Goal: Task Accomplishment & Management: Manage account settings

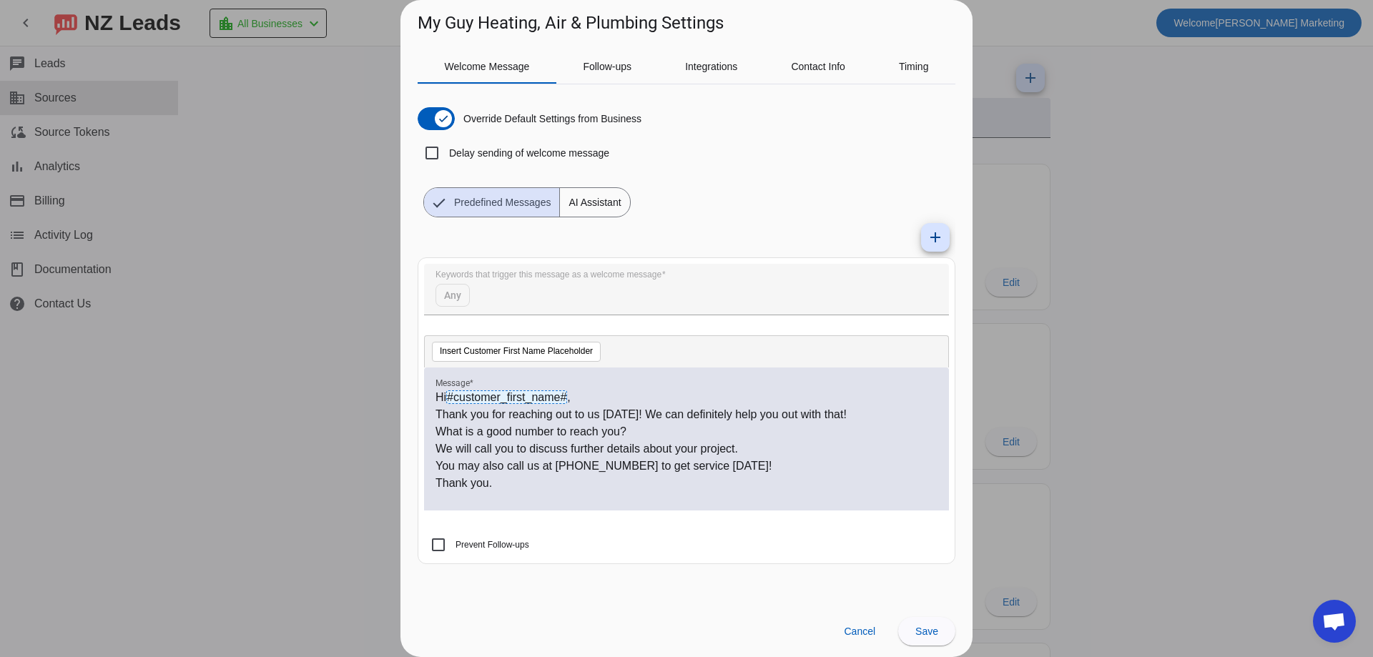
click at [496, 66] on span "Welcome Message" at bounding box center [487, 66] width 85 height 10
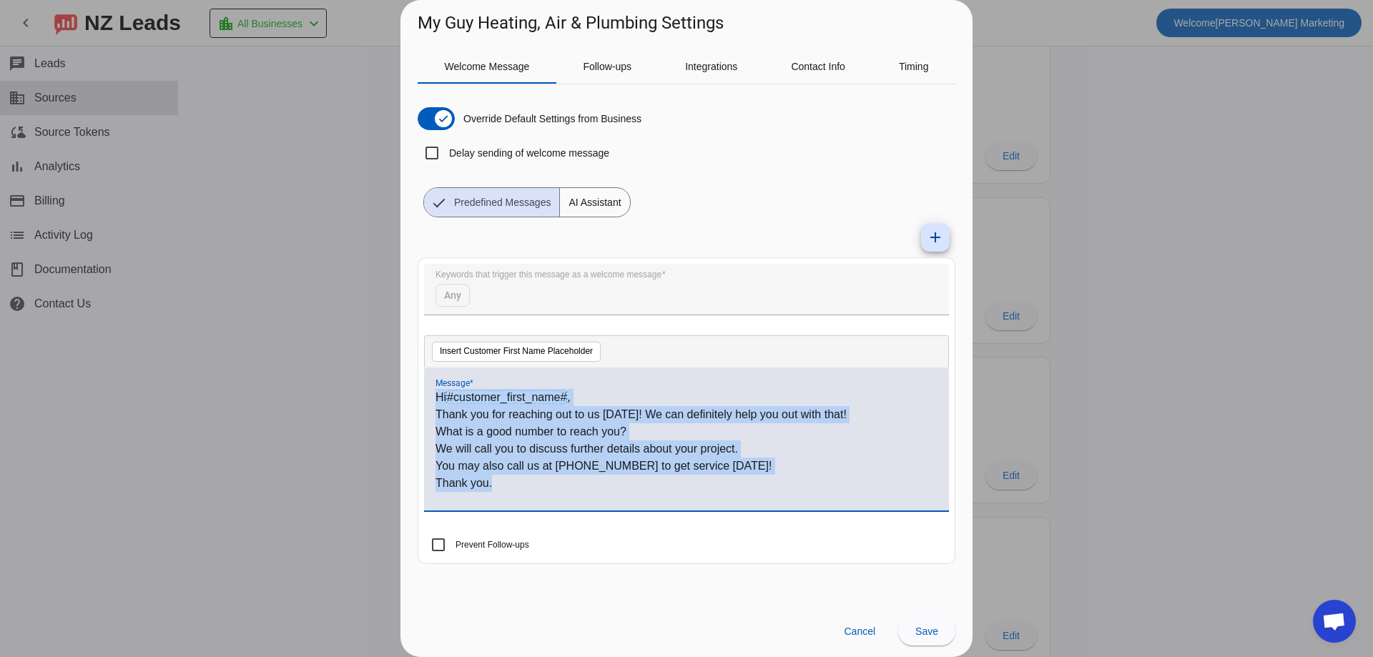
drag, startPoint x: 504, startPoint y: 482, endPoint x: 428, endPoint y: 398, distance: 113.9
click at [428, 398] on div "Hi #customer_first_name# , Thank you for reaching out to us [DATE]! We can defi…" at bounding box center [686, 438] width 525 height 143
copy div "Hi #customer_first_name# , Thank you for reaching out to us [DATE]! We can defi…"
click at [853, 632] on span "Cancel" at bounding box center [859, 631] width 31 height 11
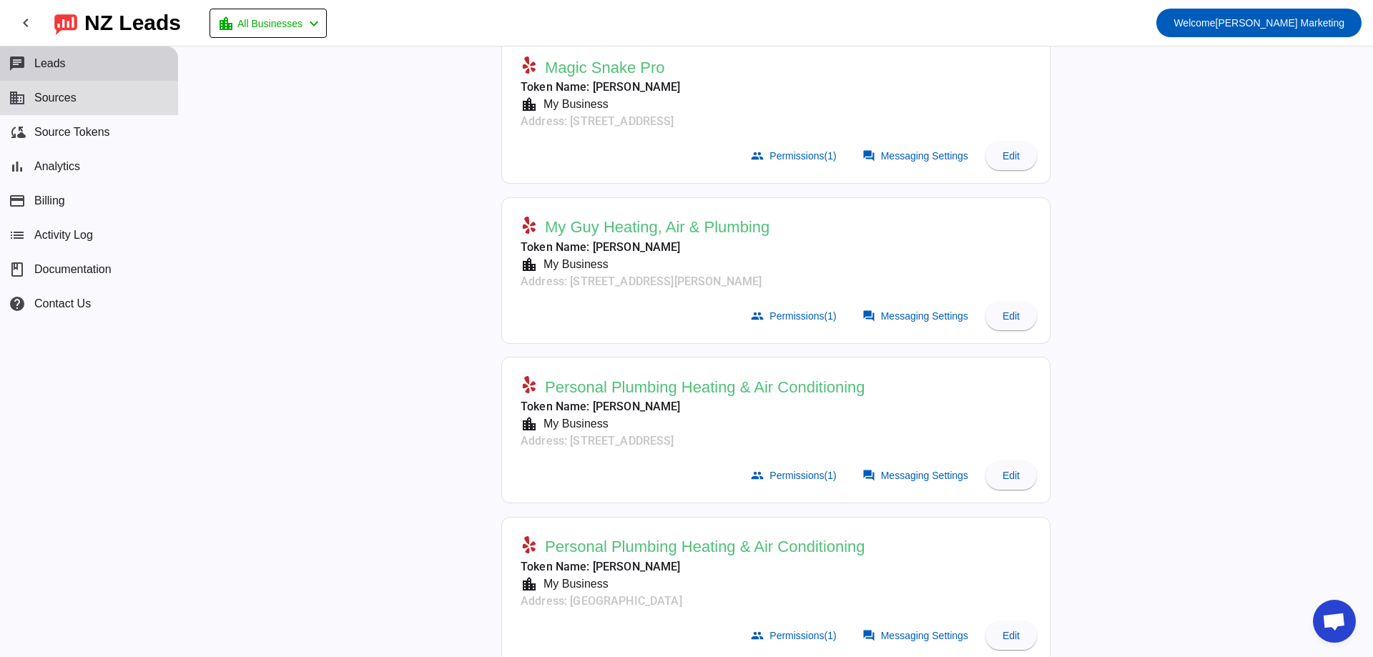
click at [62, 63] on span "Leads" at bounding box center [49, 63] width 31 height 13
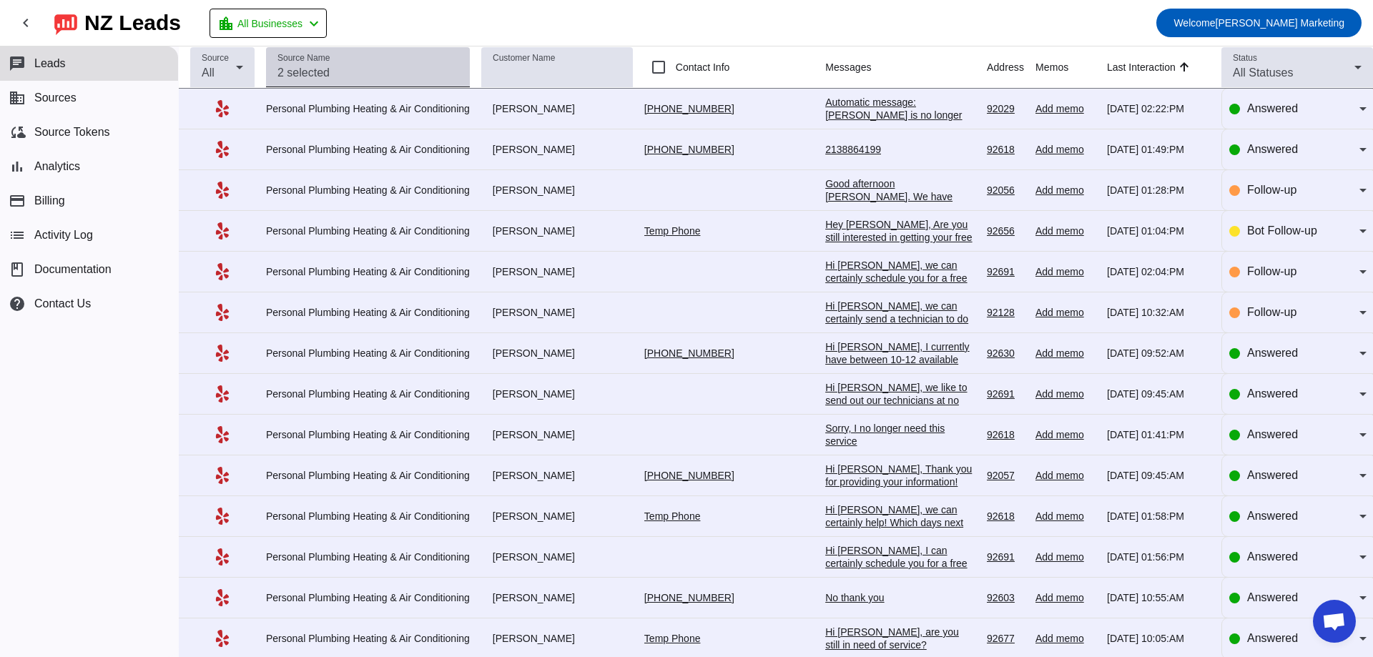
click at [414, 72] on input "Source Name" at bounding box center [367, 72] width 181 height 17
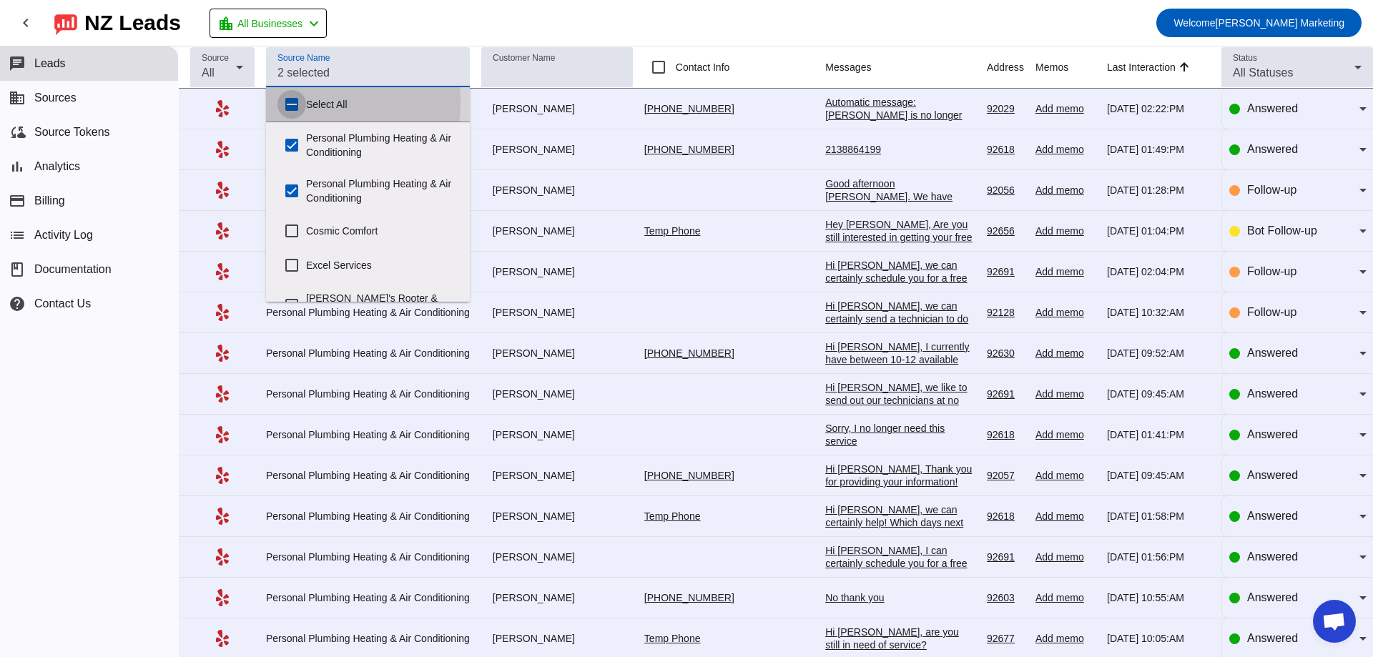
click at [294, 102] on input "Select All" at bounding box center [291, 104] width 29 height 29
checkbox input "true"
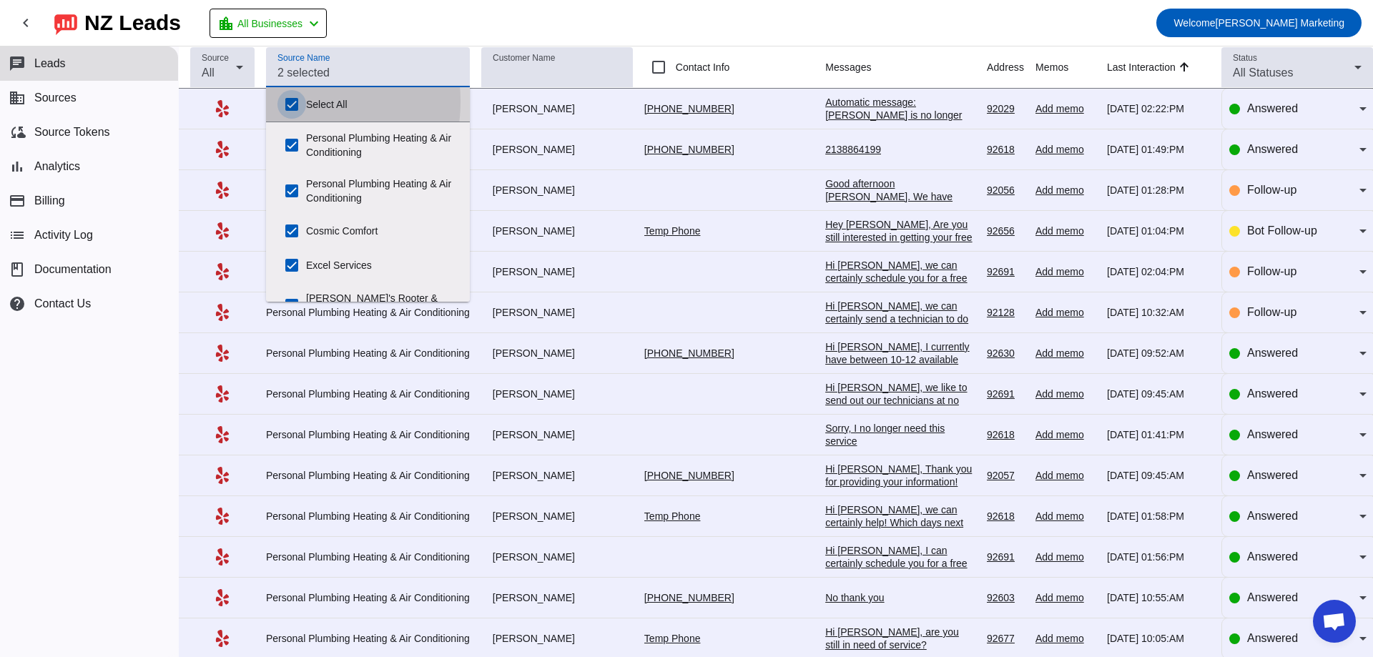
checkbox input "true"
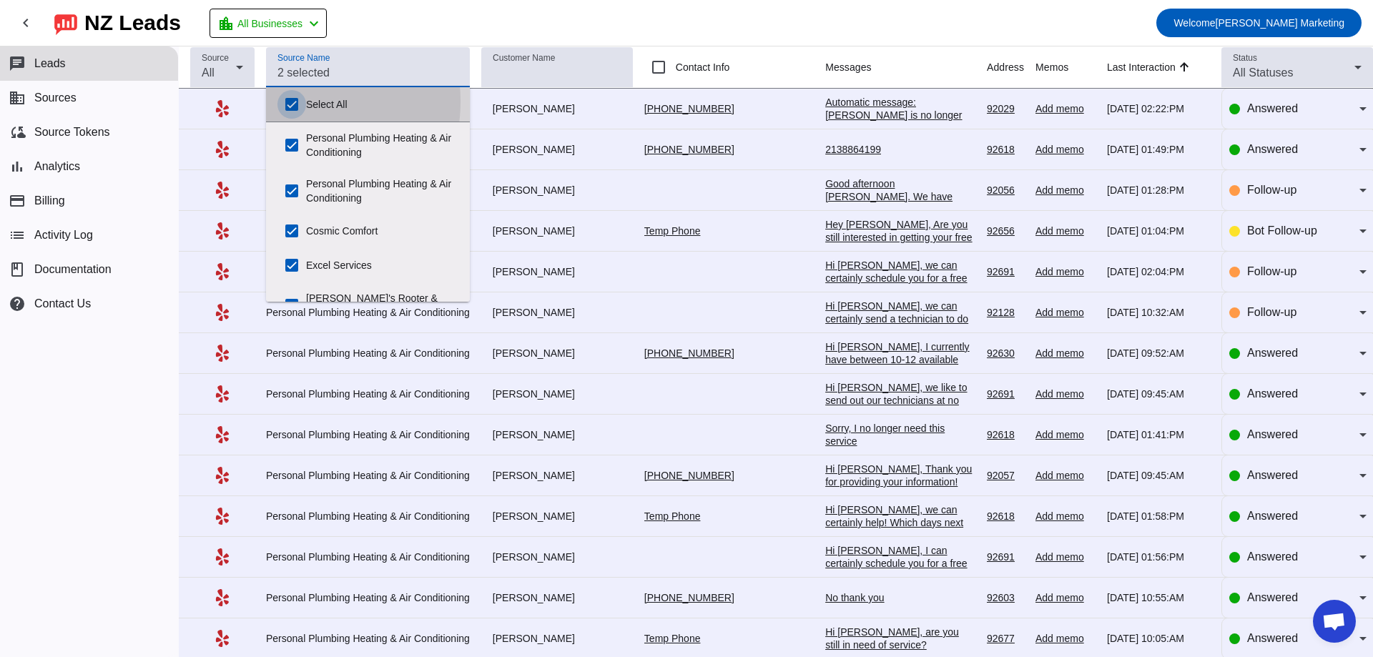
checkbox input "true"
click at [294, 102] on input "Select All" at bounding box center [291, 104] width 29 height 29
checkbox input "false"
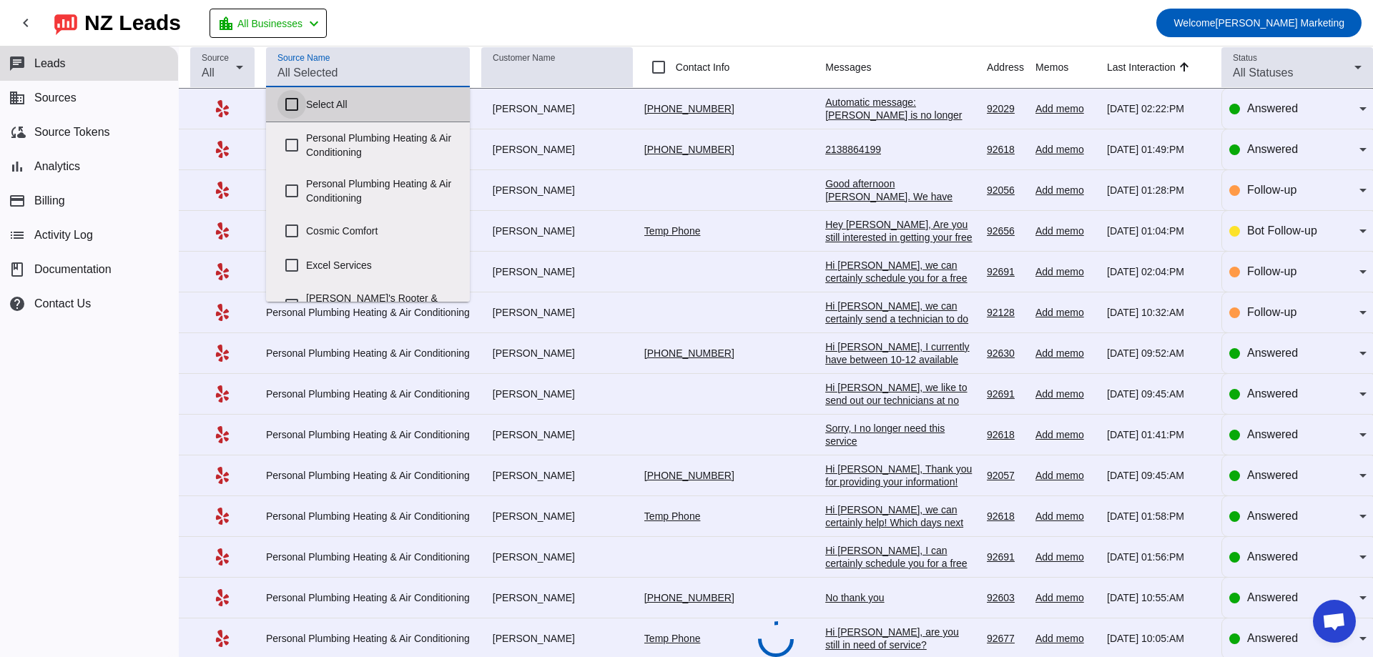
checkbox input "false"
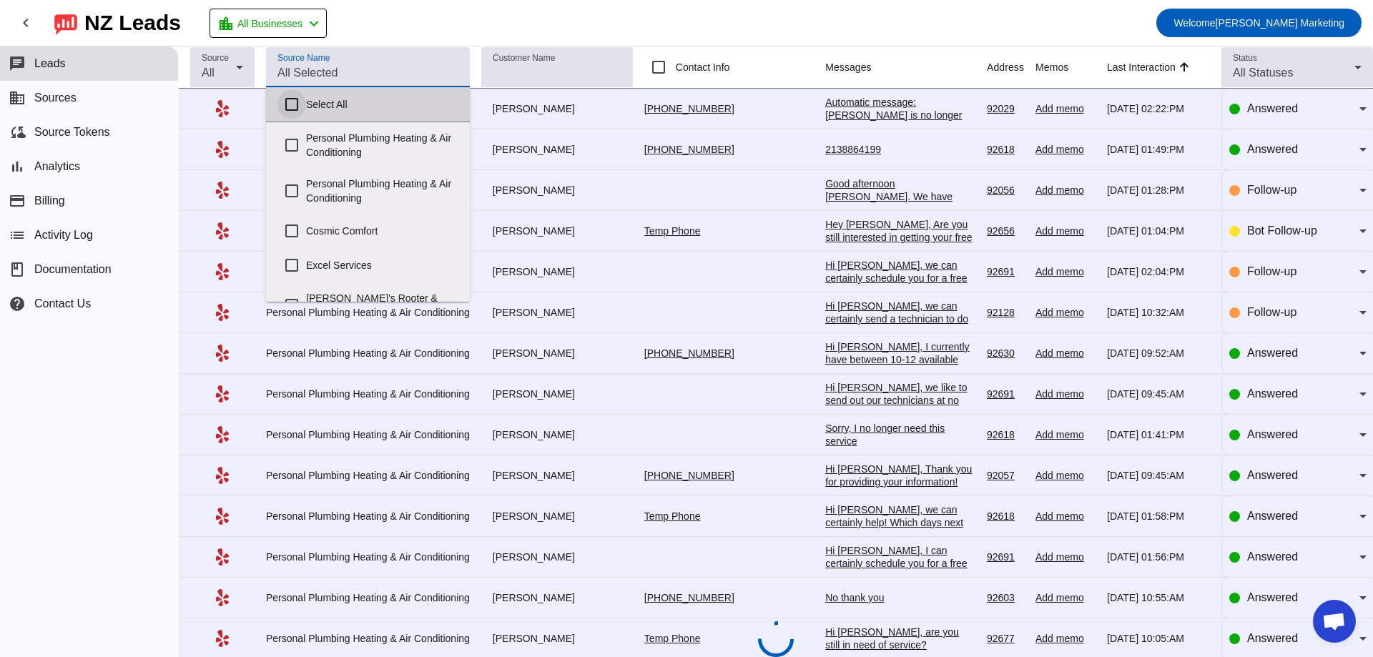
checkbox input "false"
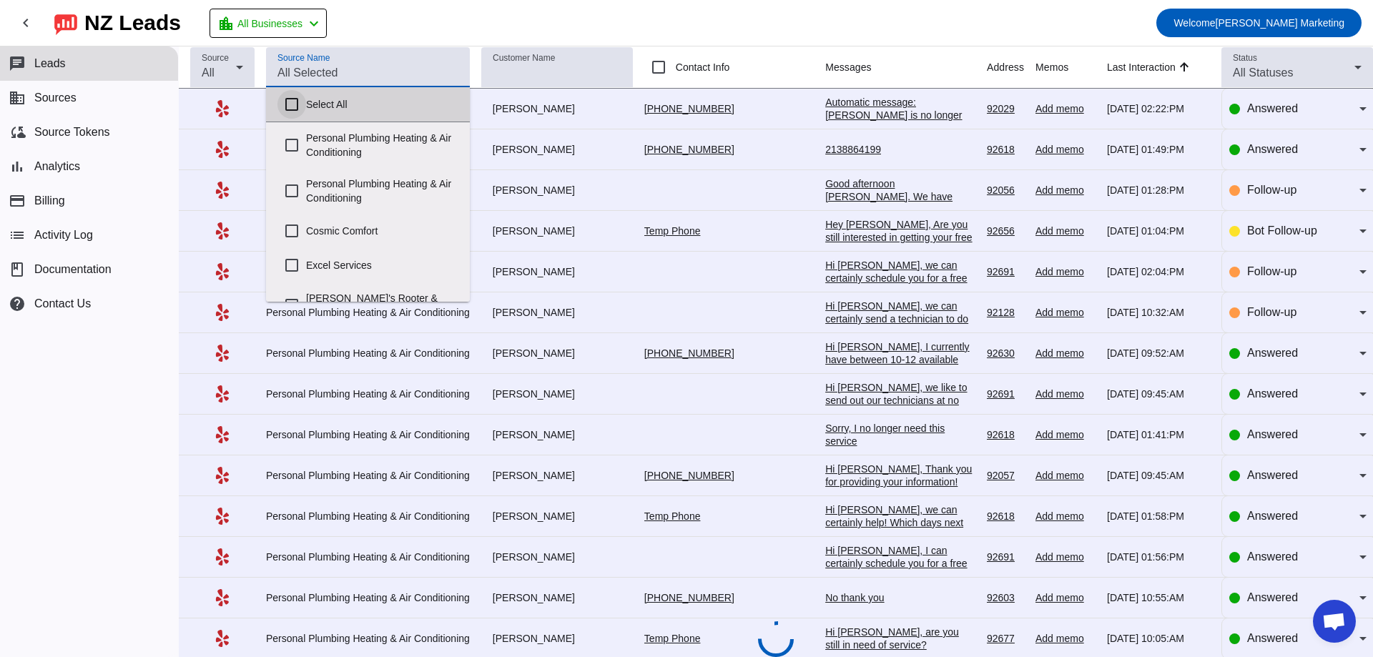
checkbox input "false"
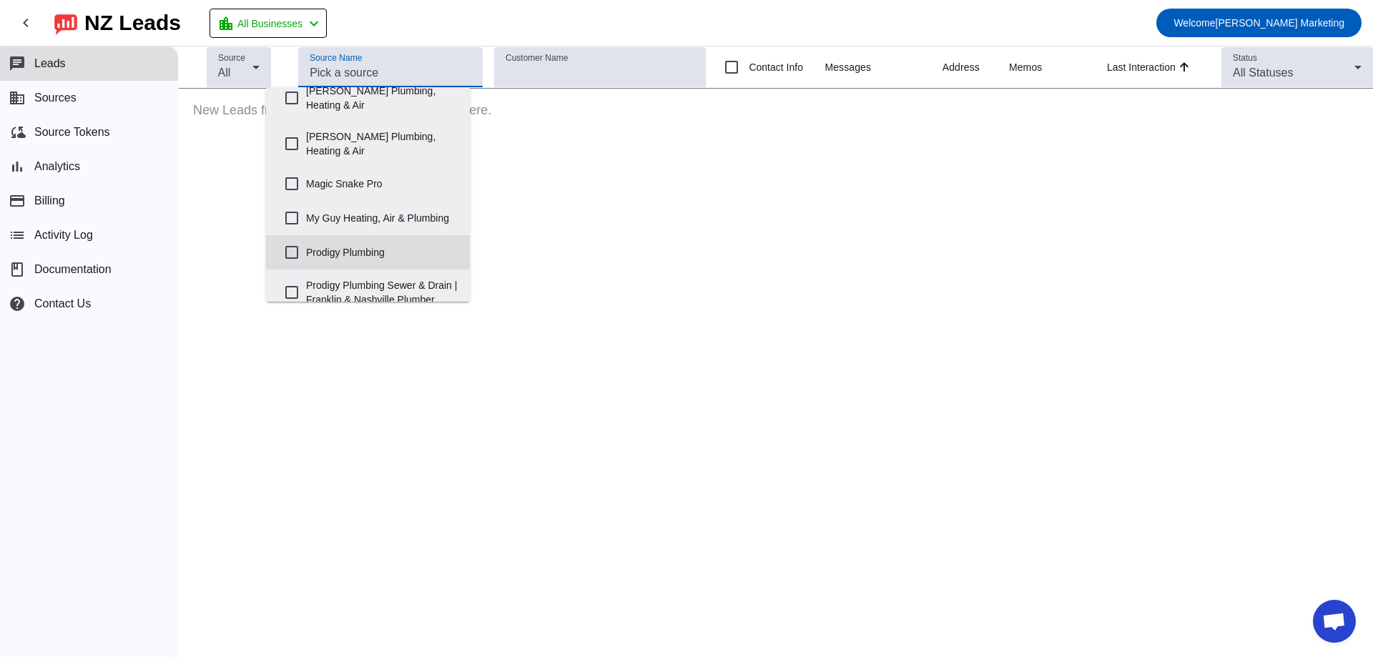
scroll to position [286, 0]
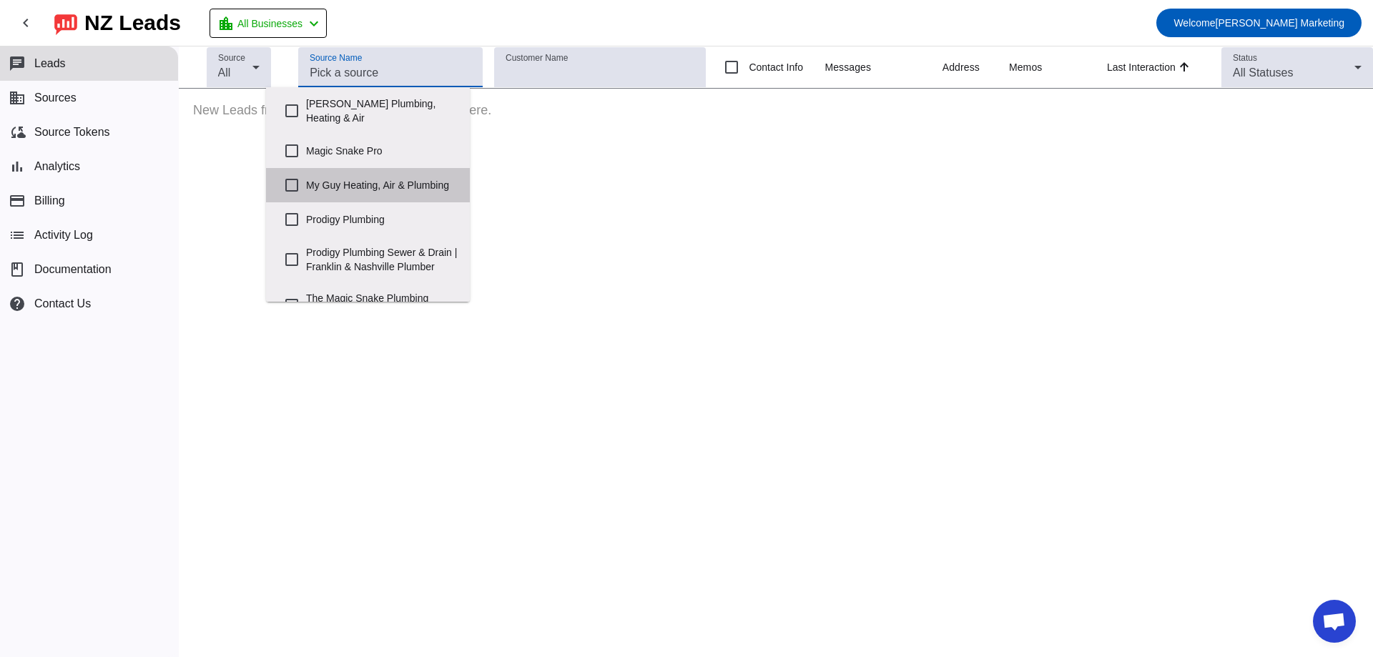
click at [367, 172] on label "My Guy Heating, Air & Plumbing" at bounding box center [382, 184] width 152 height 31
click at [306, 172] on input "My Guy Heating, Air & Plumbing" at bounding box center [291, 185] width 29 height 29
checkbox input "true"
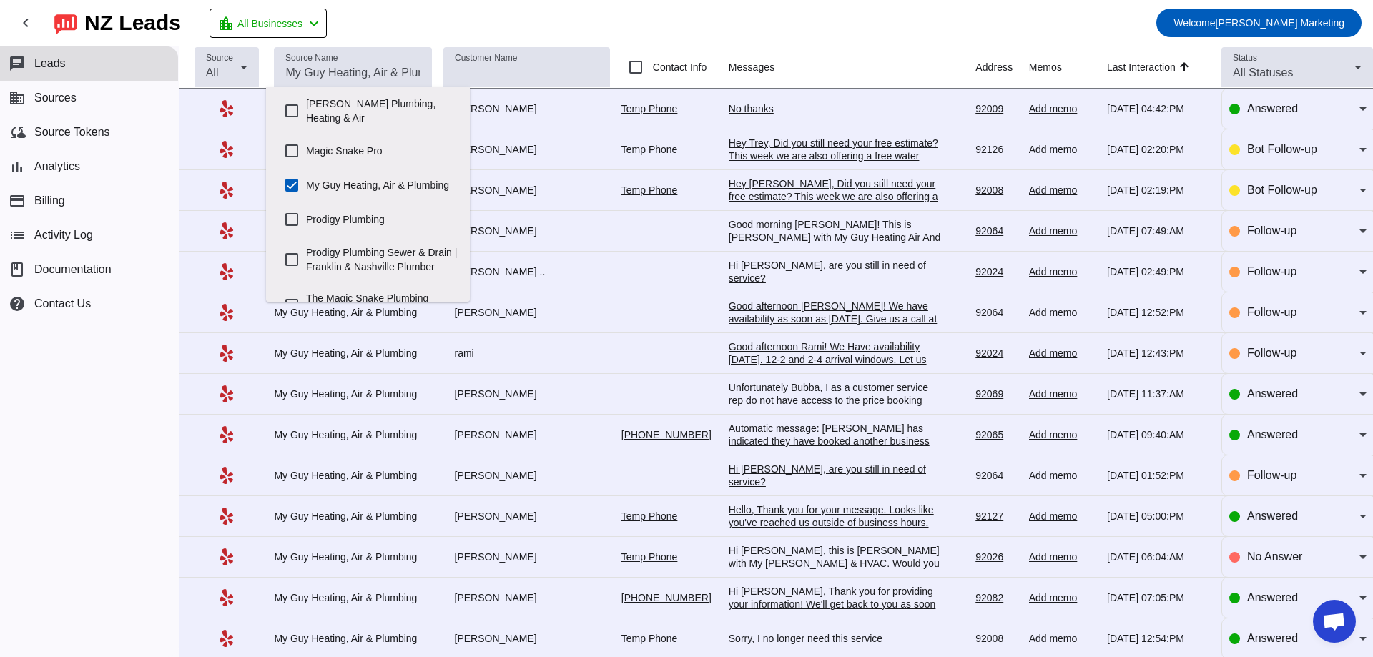
click at [746, 12] on mat-toolbar-row "chevron_left [GEOGRAPHIC_DATA] Leads location_city All Businesses chevron_left …" at bounding box center [686, 23] width 1373 height 46
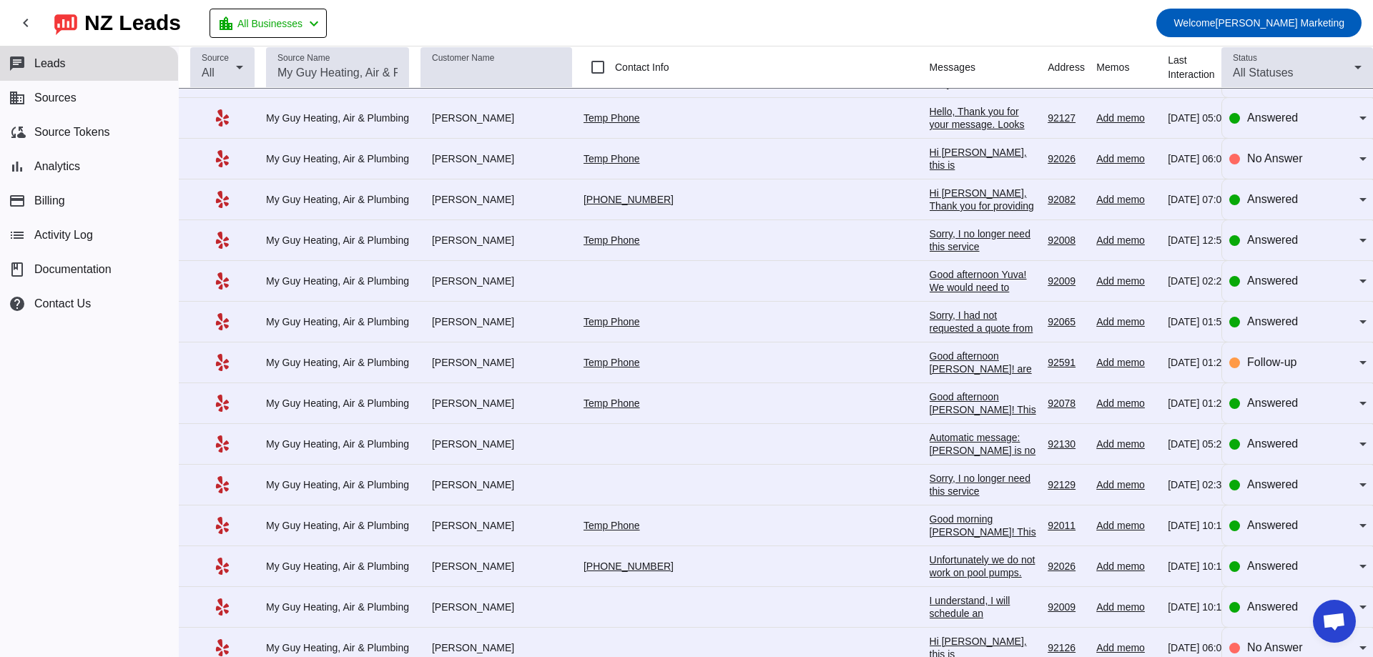
scroll to position [429, 0]
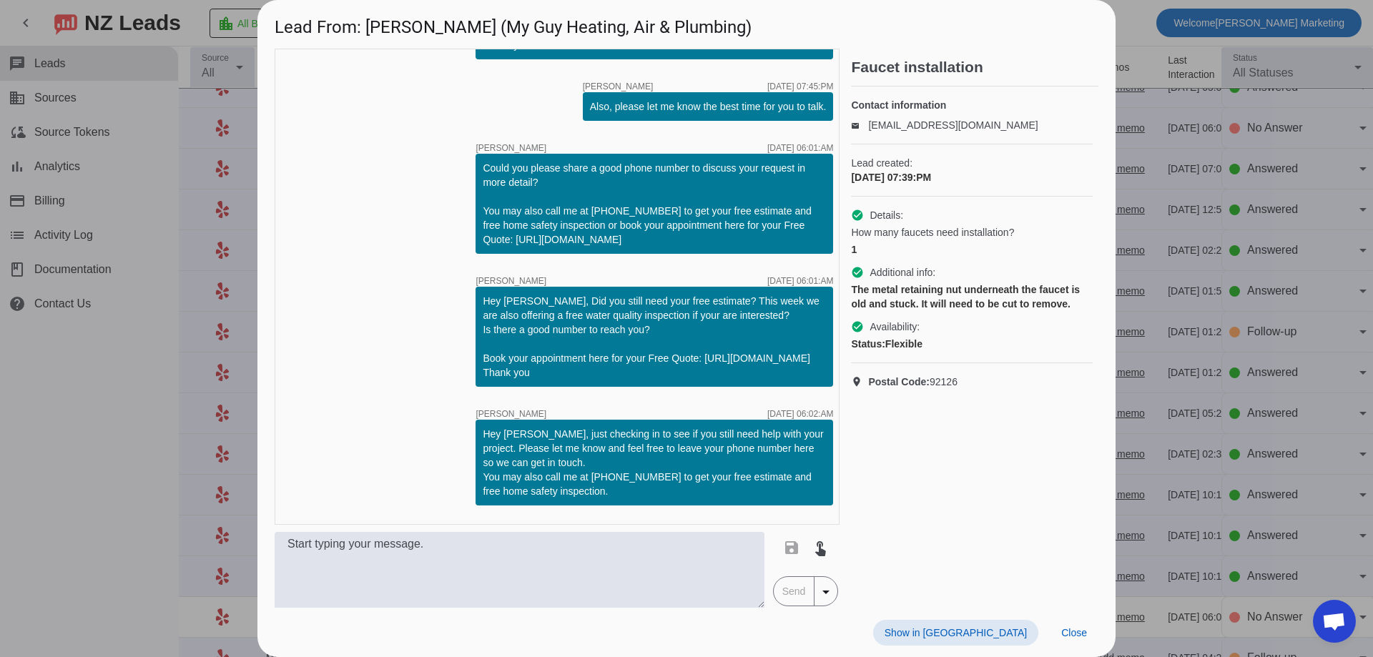
scroll to position [0, 0]
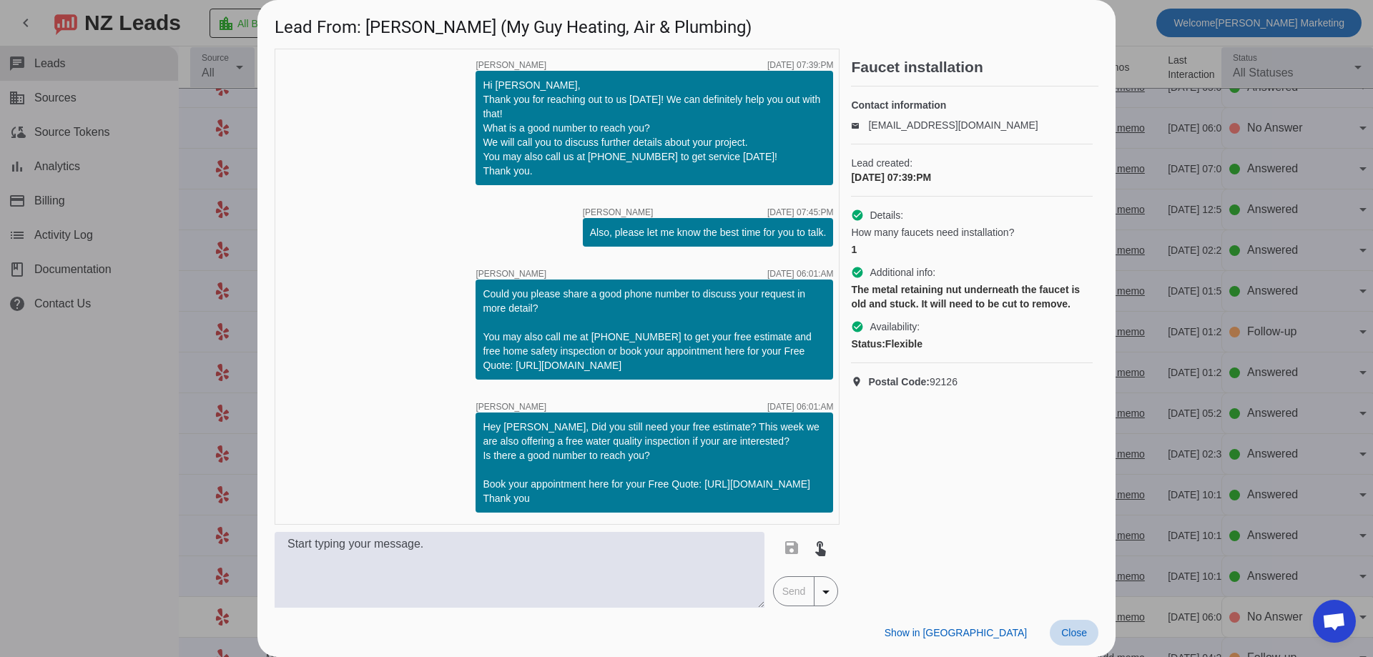
click at [1091, 633] on span at bounding box center [1074, 633] width 49 height 26
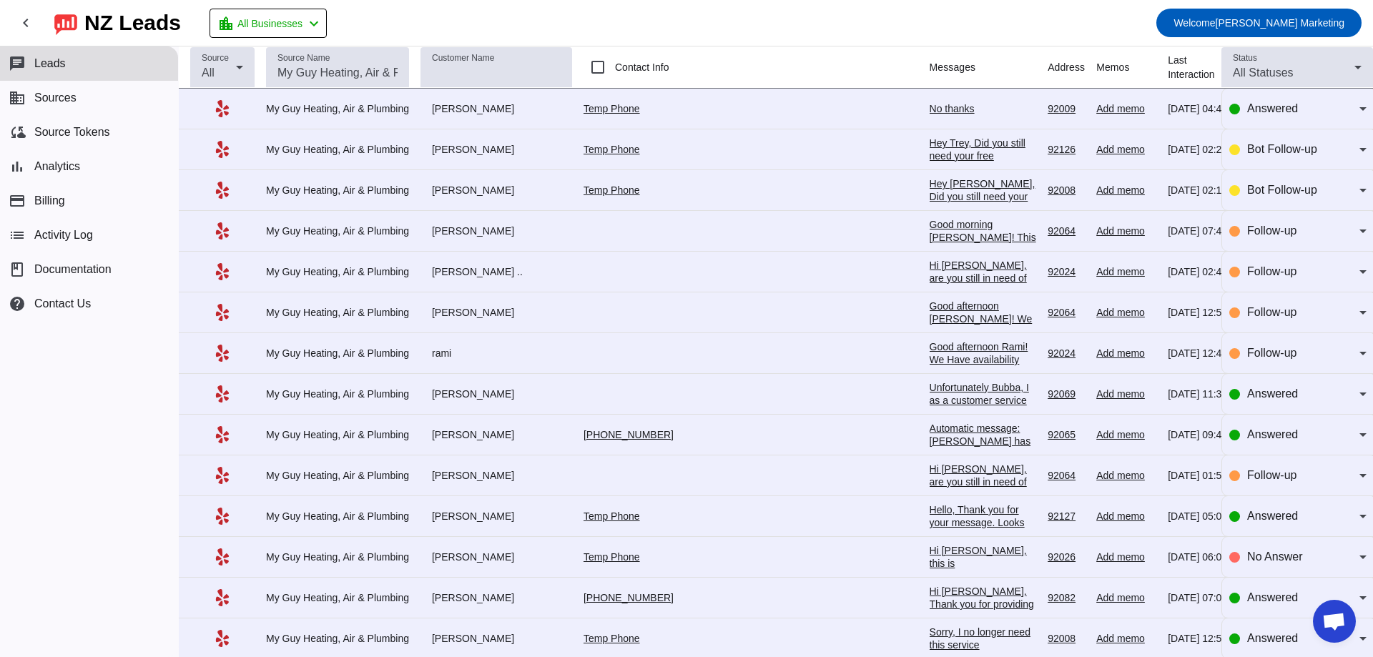
click at [929, 141] on div "Hey Trey, Did you still need your free estimate? This week we are also offering…" at bounding box center [982, 214] width 107 height 154
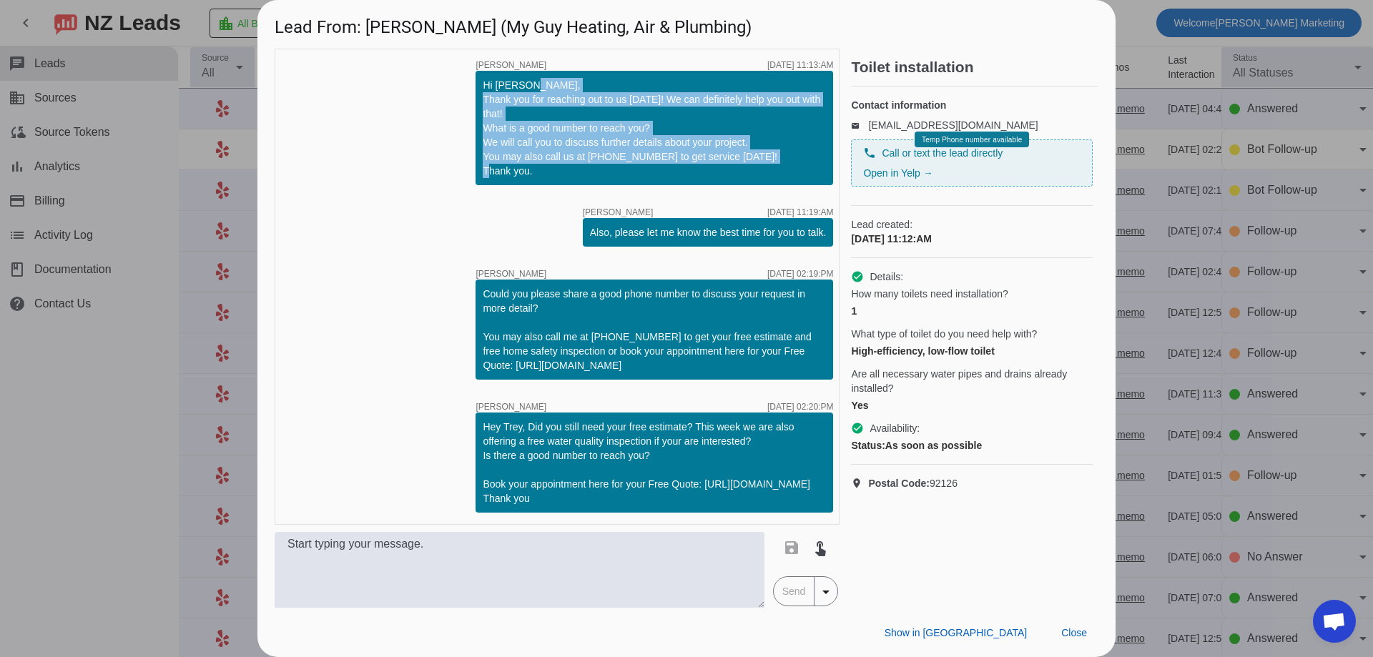
drag, startPoint x: 524, startPoint y: 172, endPoint x: 463, endPoint y: 104, distance: 91.6
click at [463, 104] on div "timer close [PERSON_NAME] [DATE] 11:13:AM Hi [PERSON_NAME], Thank you for reach…" at bounding box center [557, 287] width 565 height 476
copy div "Thank you for reaching out to us [DATE]! We can definitely help you out with th…"
